Goal: Transaction & Acquisition: Purchase product/service

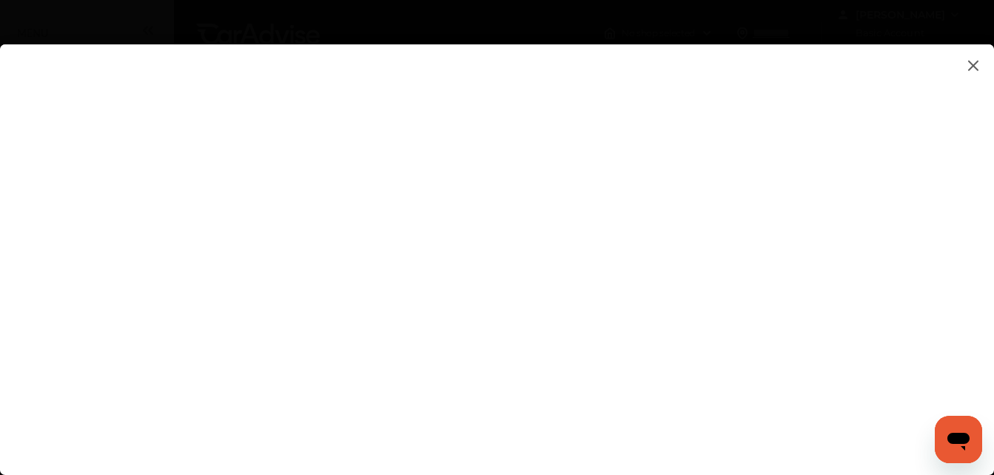
click at [970, 70] on img at bounding box center [973, 65] width 18 height 18
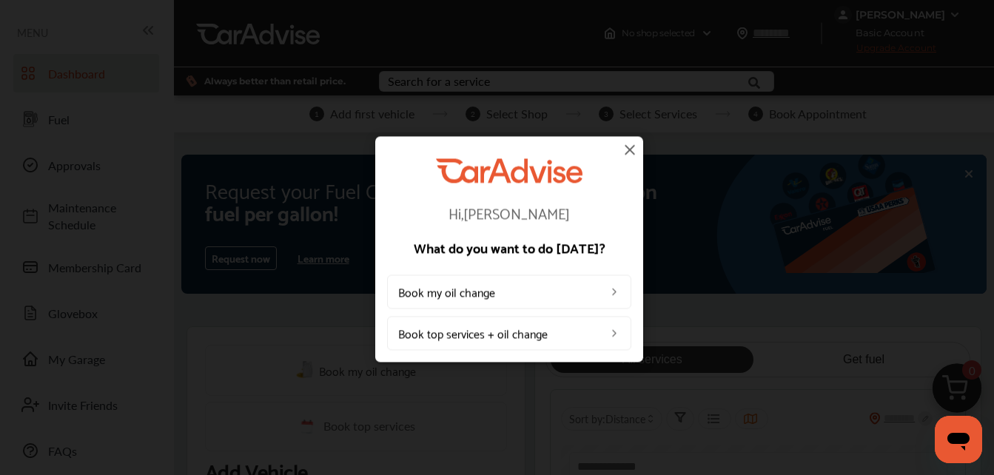
click at [633, 148] on img at bounding box center [630, 150] width 18 height 18
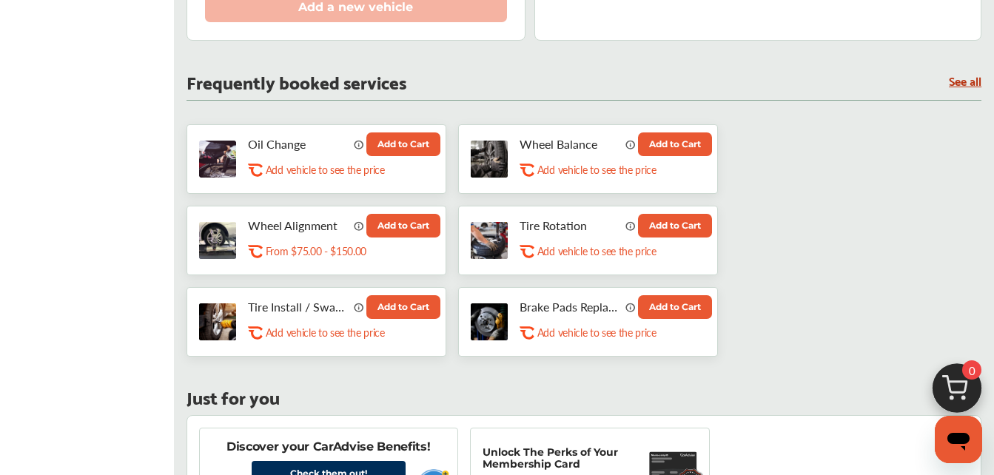
scroll to position [760, 0]
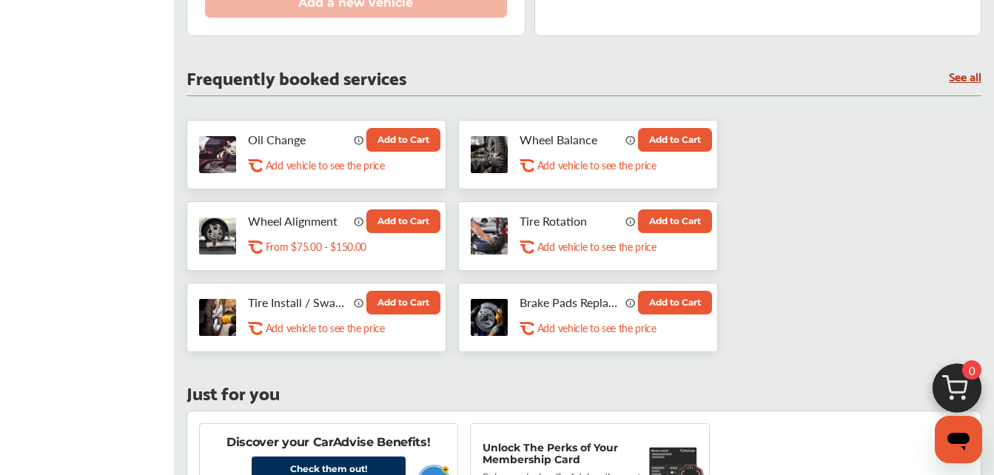
click at [440, 291] on button "Add to Cart" at bounding box center [403, 303] width 74 height 24
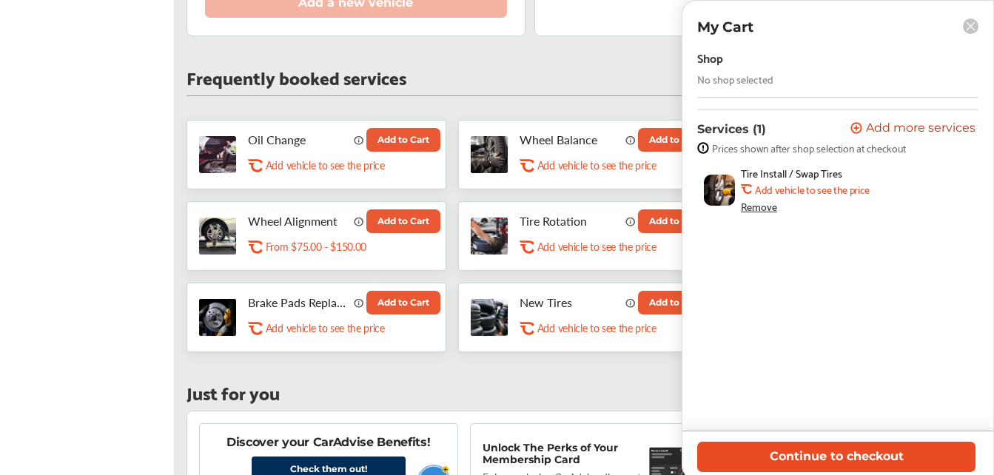
click at [852, 450] on button "Continue to checkout" at bounding box center [836, 457] width 278 height 30
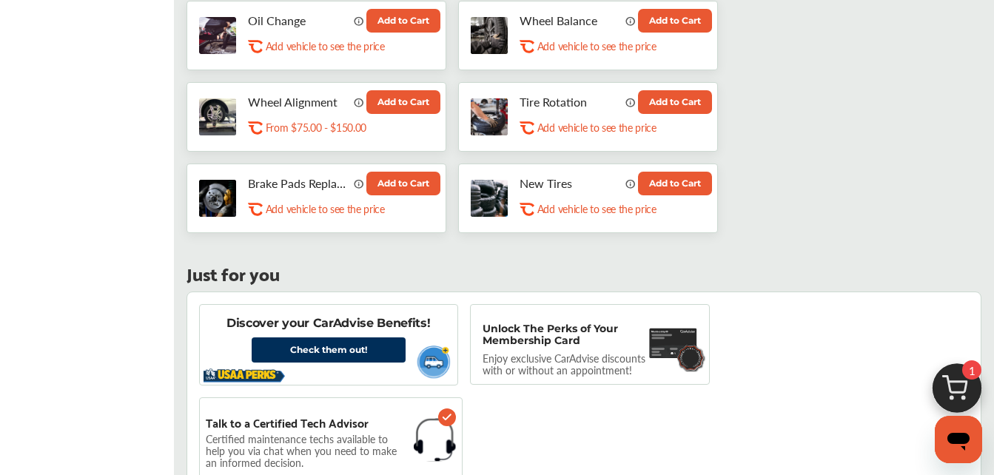
scroll to position [887, 0]
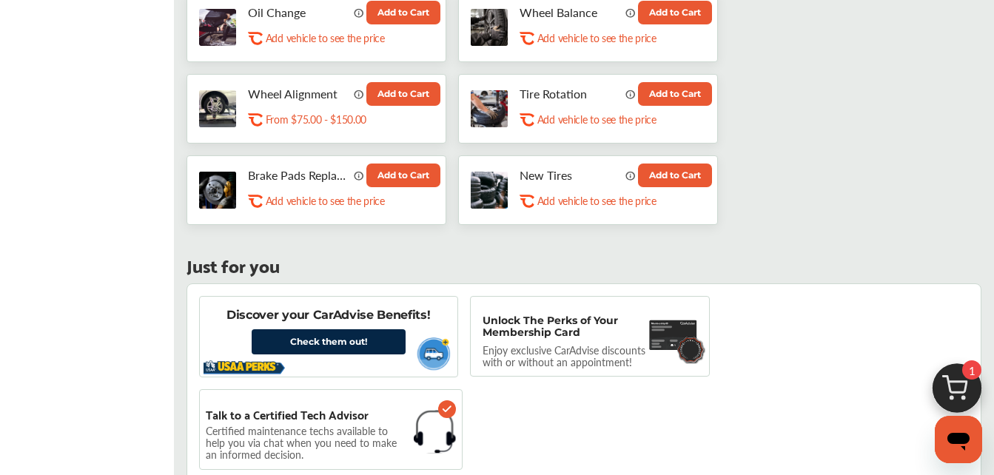
click at [351, 329] on link "Check them out!" at bounding box center [329, 341] width 154 height 25
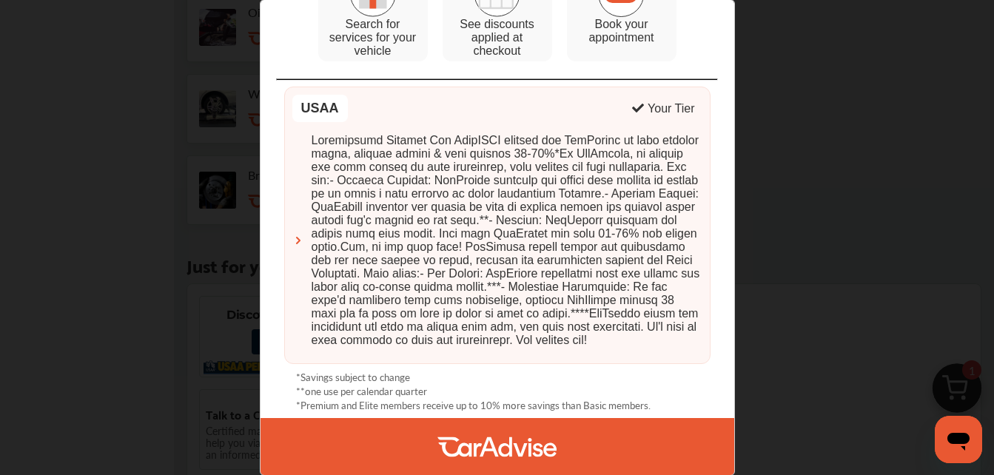
scroll to position [0, 0]
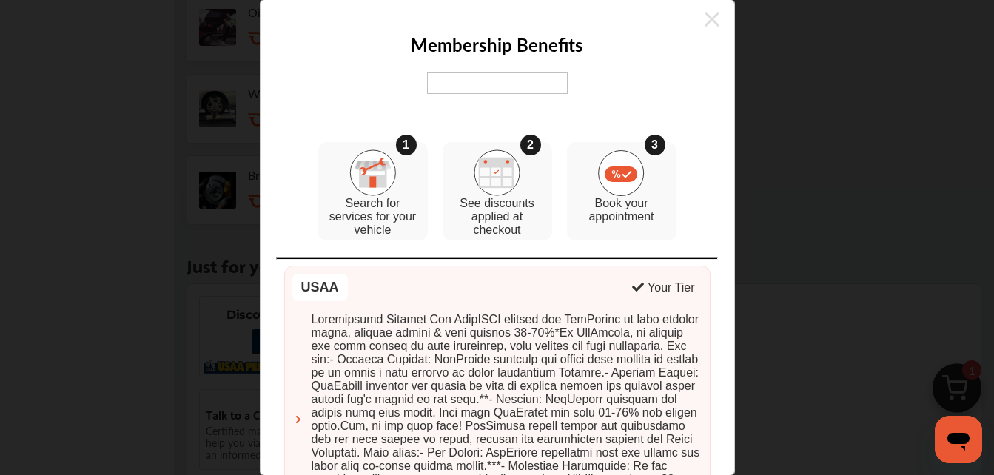
click at [704, 13] on icon at bounding box center [711, 19] width 15 height 24
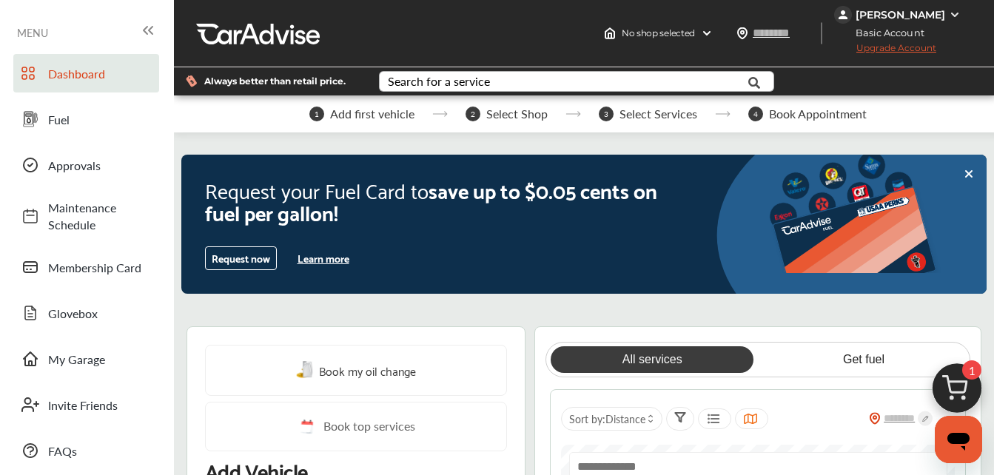
click at [443, 81] on div "Search for a service" at bounding box center [439, 81] width 102 height 12
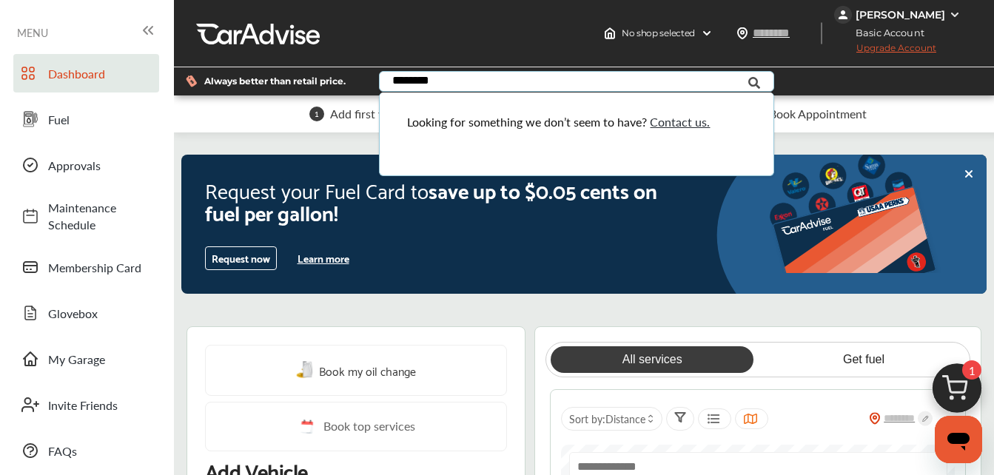
type input "********"
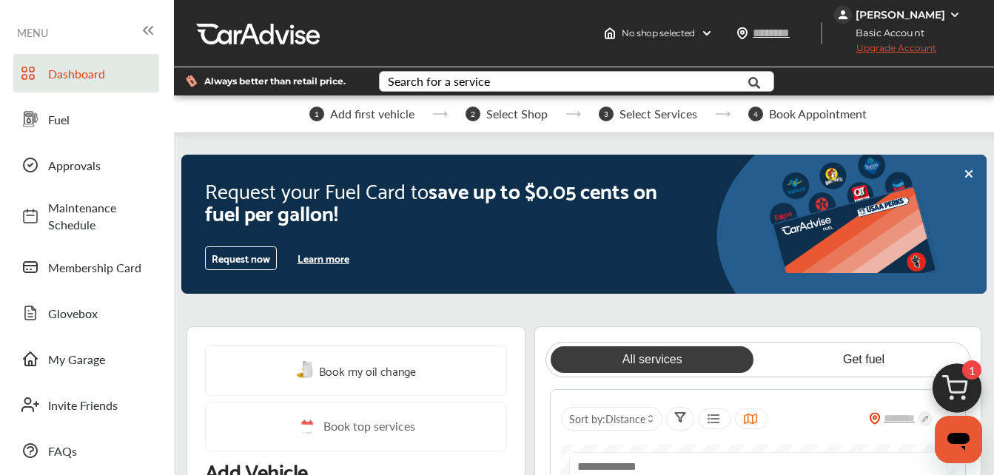
click at [39, 35] on span "MENU" at bounding box center [32, 33] width 31 height 12
